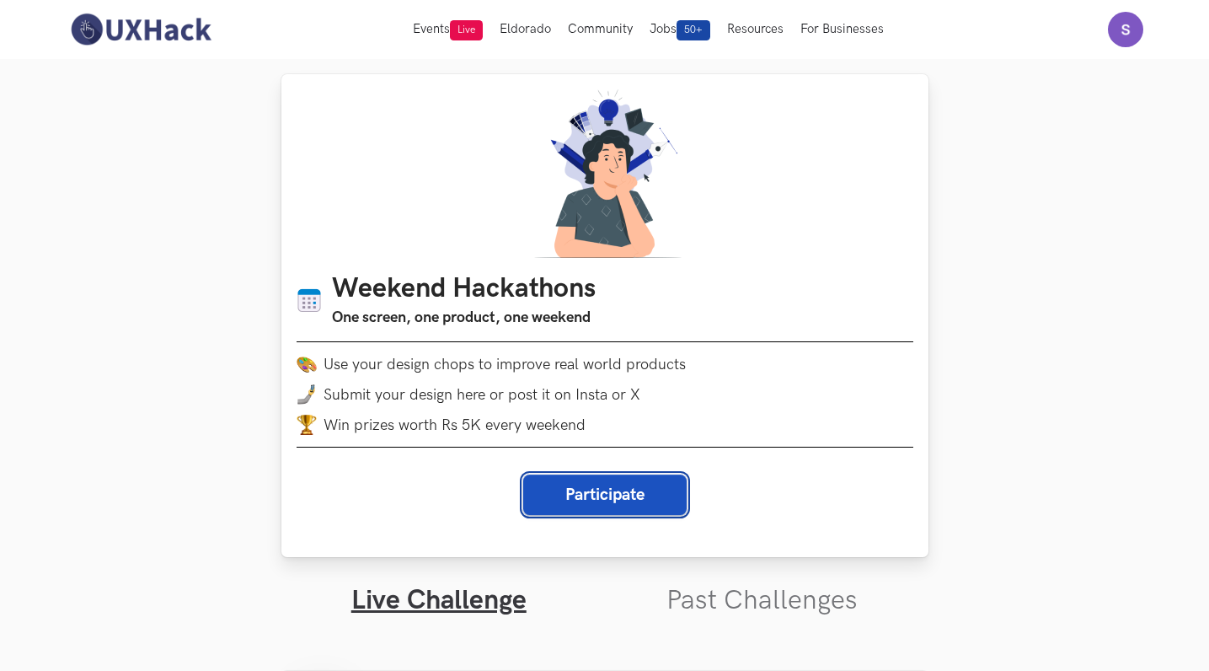
click at [617, 510] on button "Participate" at bounding box center [604, 494] width 163 height 40
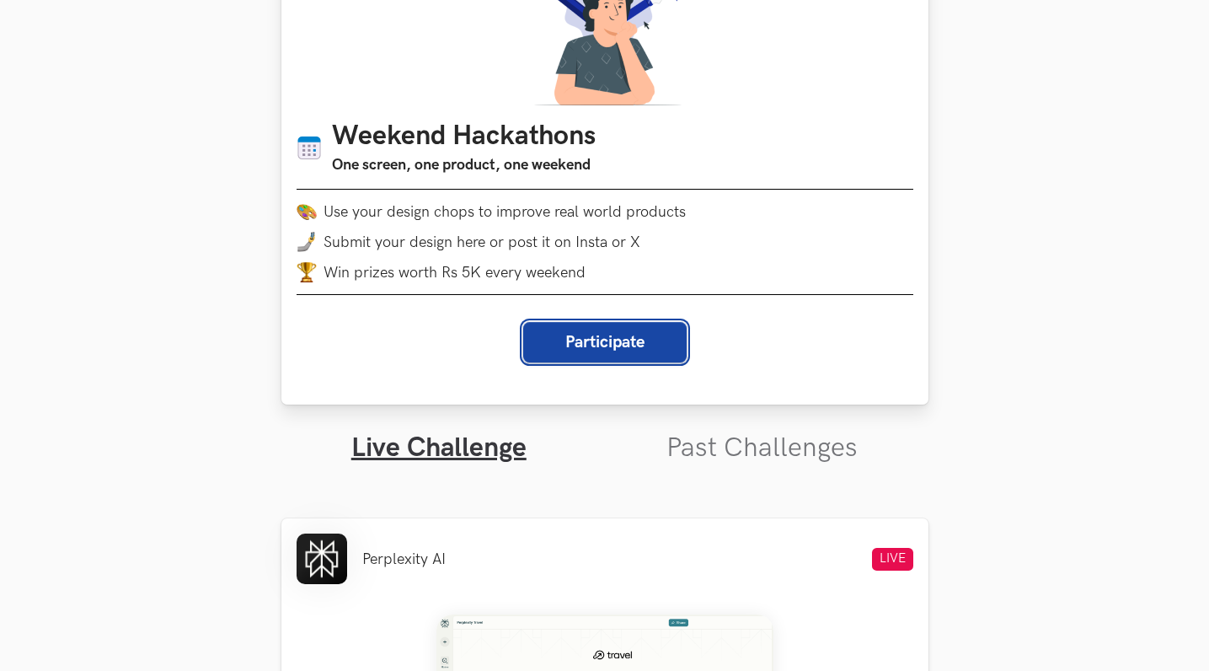
scroll to position [244, 0]
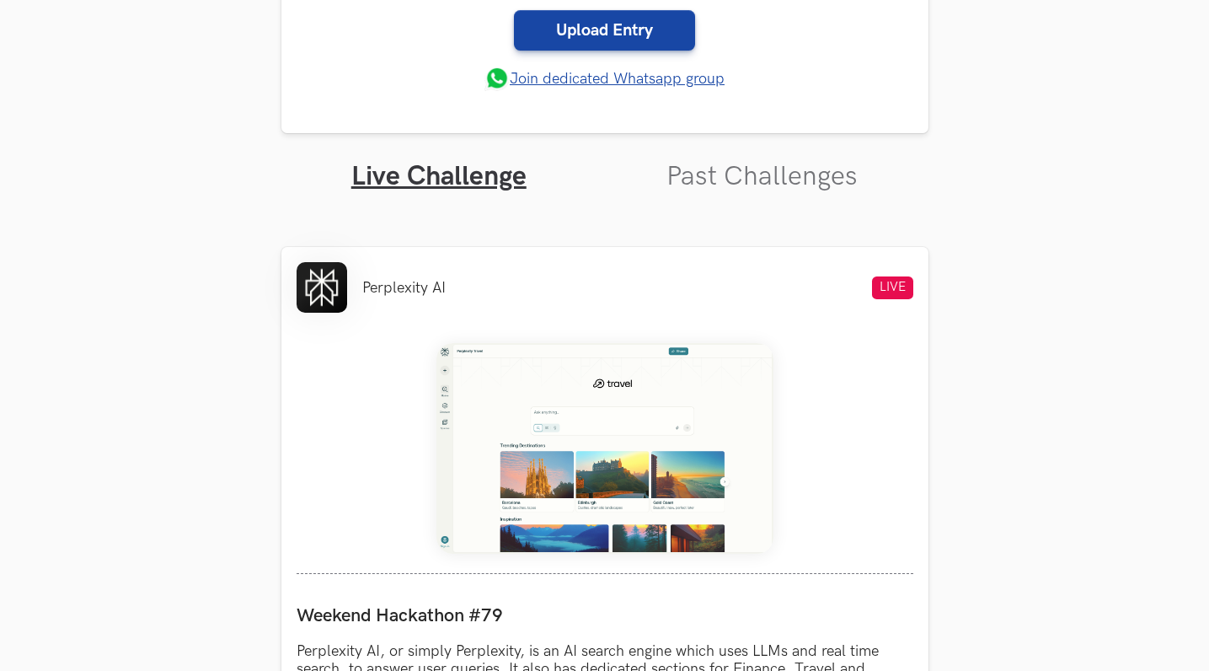
scroll to position [500, 0]
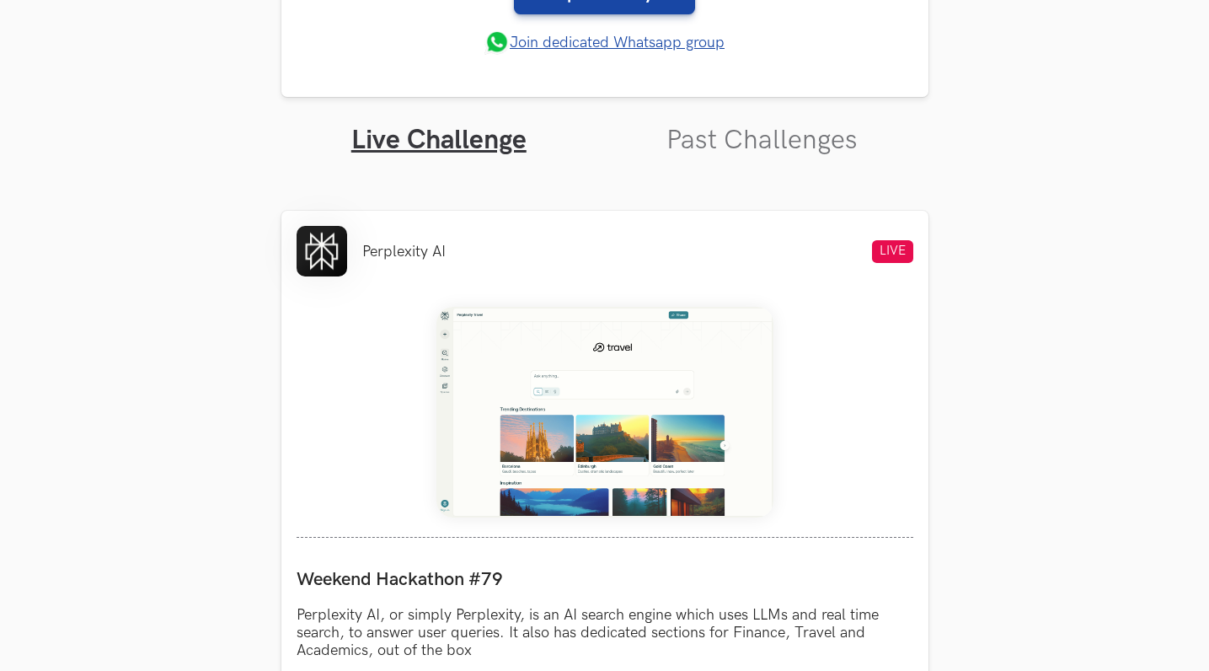
click at [639, 468] on img at bounding box center [604, 412] width 337 height 211
drag, startPoint x: 449, startPoint y: 252, endPoint x: 359, endPoint y: 250, distance: 90.1
click at [359, 250] on div "Perplexity AI LIVE" at bounding box center [605, 251] width 617 height 51
copy li "Perplexity AI"
